Goal: Task Accomplishment & Management: Manage account settings

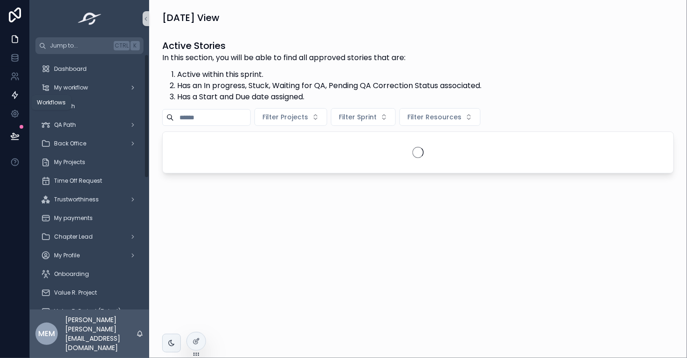
click at [11, 95] on icon at bounding box center [14, 94] width 9 height 9
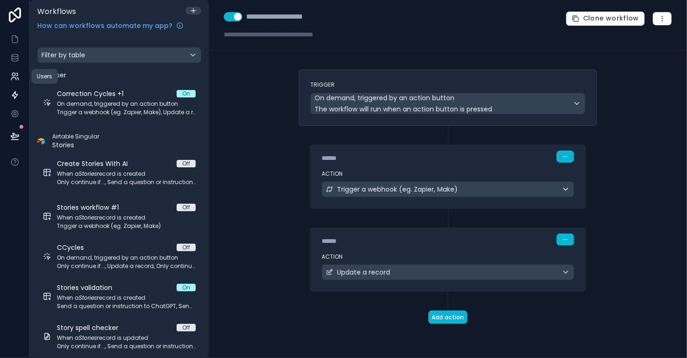
click at [14, 76] on icon at bounding box center [13, 74] width 3 height 3
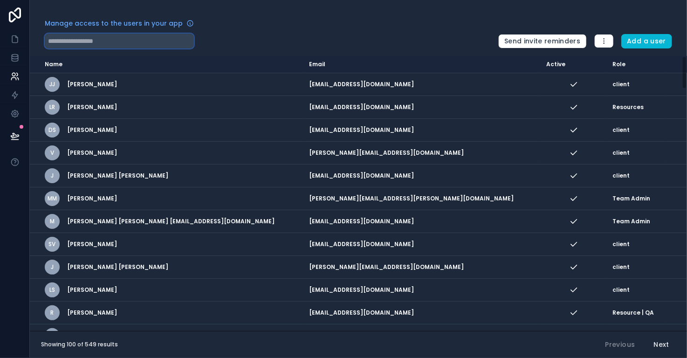
click at [97, 43] on input "text" at bounding box center [119, 41] width 149 height 15
paste input "**********"
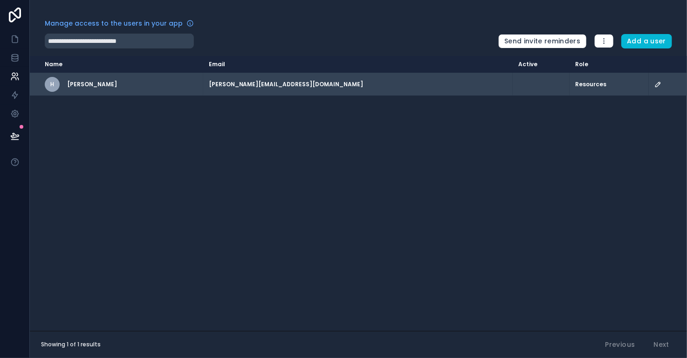
click at [655, 84] on icon "scrollable content" at bounding box center [657, 84] width 5 height 5
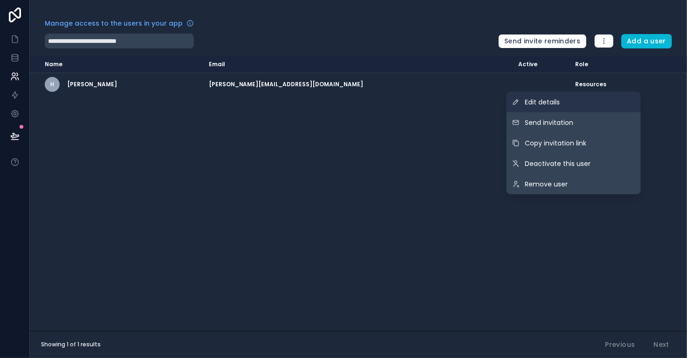
click at [592, 103] on link "Edit details" at bounding box center [573, 102] width 134 height 20
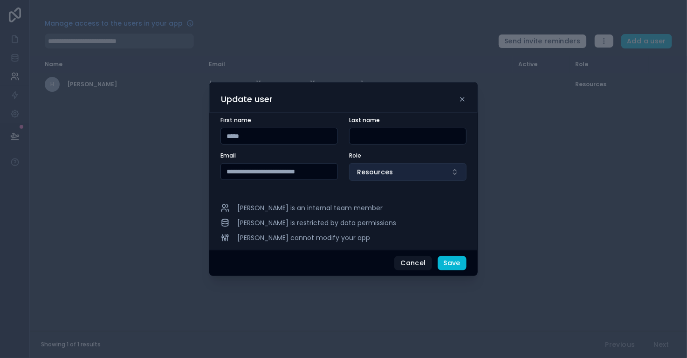
click at [388, 171] on span "Resources" at bounding box center [375, 171] width 36 height 9
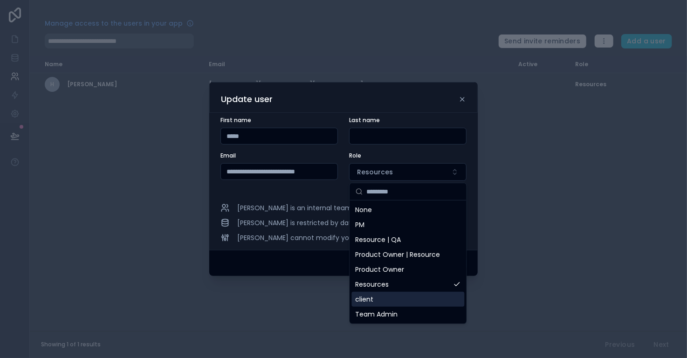
click at [397, 297] on div "client" at bounding box center [408, 299] width 113 height 15
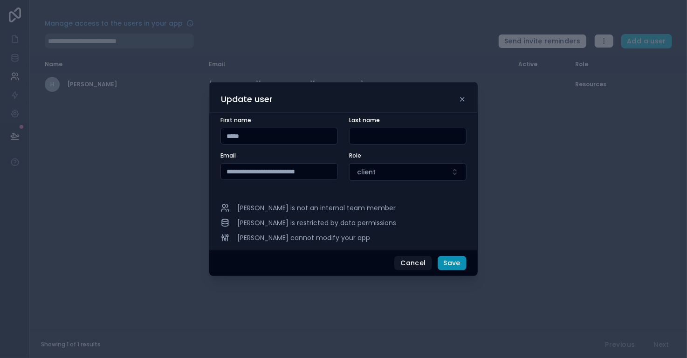
click at [453, 262] on button "Save" at bounding box center [451, 263] width 29 height 15
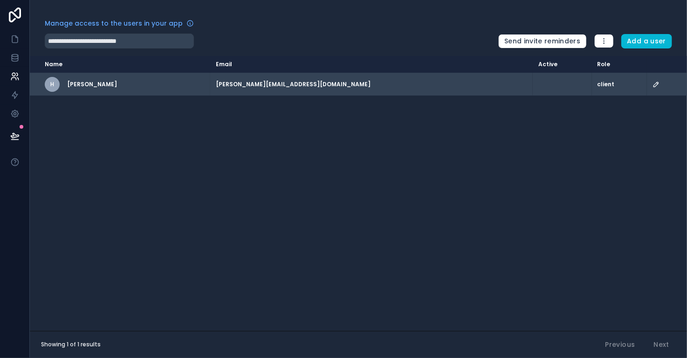
click at [652, 85] on icon "scrollable content" at bounding box center [655, 84] width 7 height 7
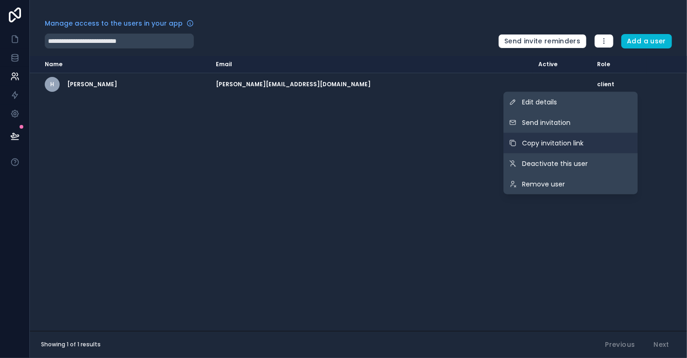
click at [579, 136] on button "Copy invitation link" at bounding box center [570, 143] width 134 height 20
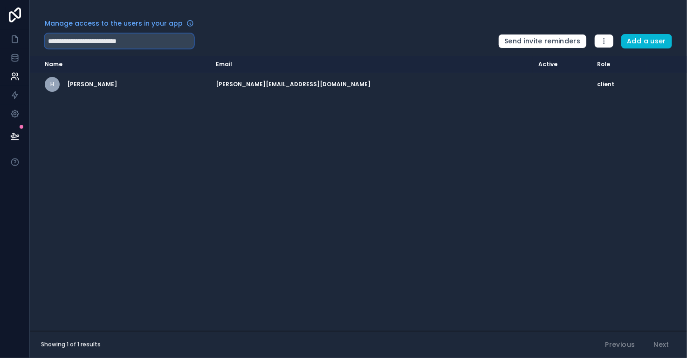
click at [147, 39] on input "**********" at bounding box center [119, 41] width 149 height 15
paste input "text"
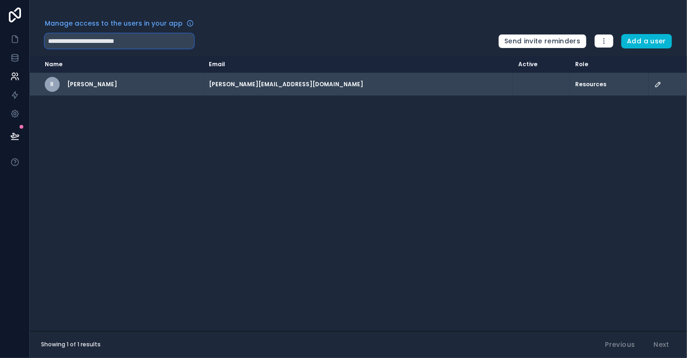
type input "**********"
click at [654, 85] on icon "scrollable content" at bounding box center [657, 84] width 7 height 7
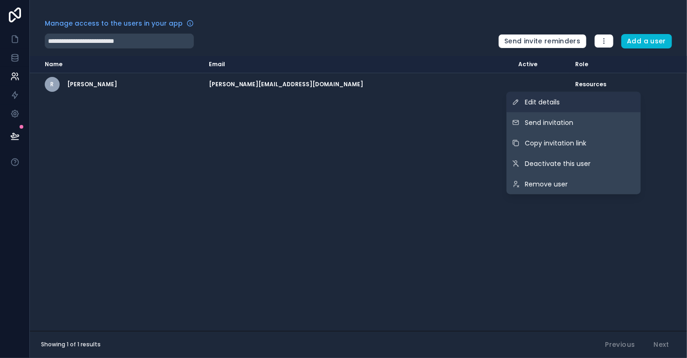
click at [602, 105] on link "Edit details" at bounding box center [573, 102] width 134 height 20
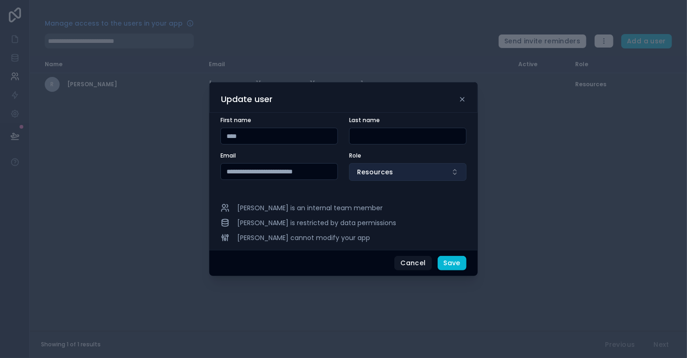
click at [432, 168] on button "Resources" at bounding box center [407, 172] width 117 height 18
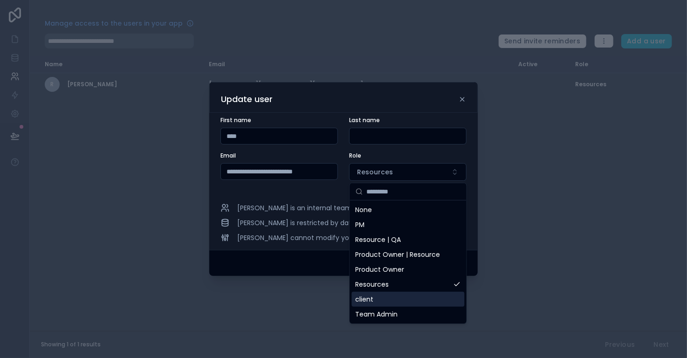
click at [423, 296] on div "client" at bounding box center [408, 299] width 113 height 15
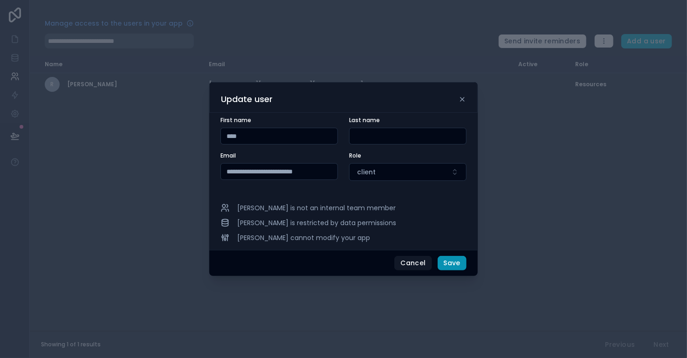
click at [455, 261] on button "Save" at bounding box center [451, 263] width 29 height 15
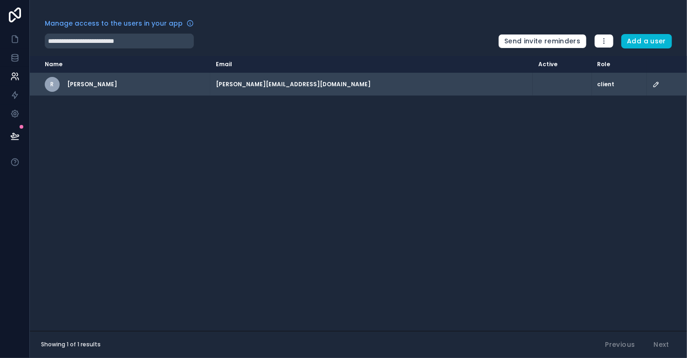
click at [652, 85] on icon "scrollable content" at bounding box center [655, 84] width 7 height 7
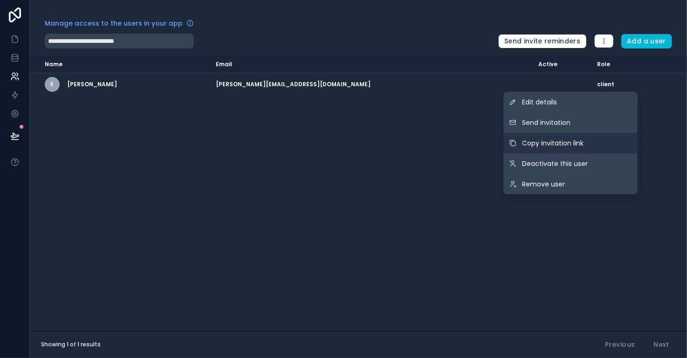
click at [592, 139] on button "Copy invitation link" at bounding box center [570, 143] width 134 height 20
